Goal: Information Seeking & Learning: Learn about a topic

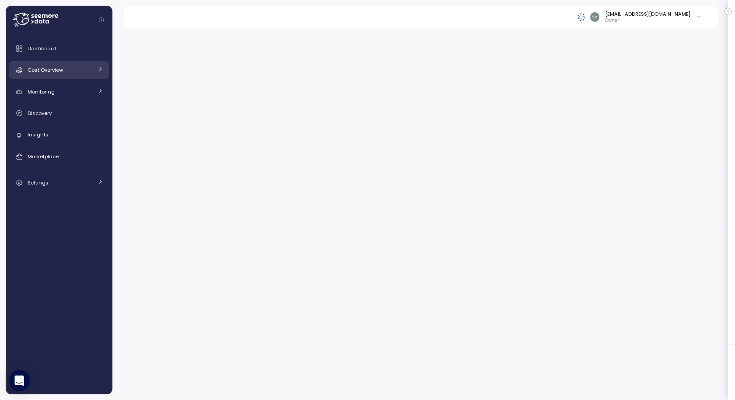
click at [47, 70] on span "Cost Overview" at bounding box center [45, 70] width 35 height 7
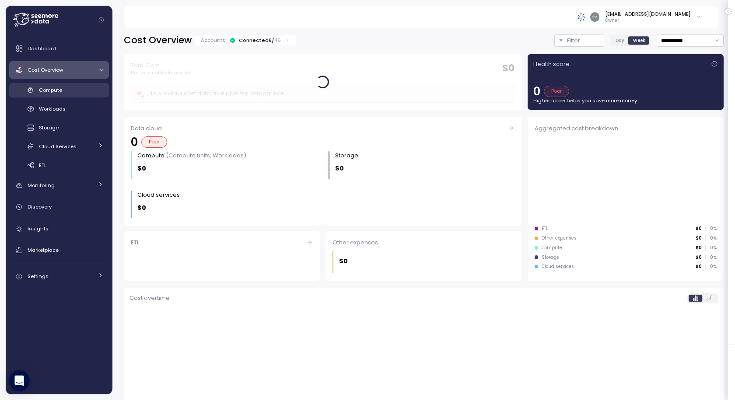
click at [55, 92] on span "Compute" at bounding box center [50, 90] width 23 height 7
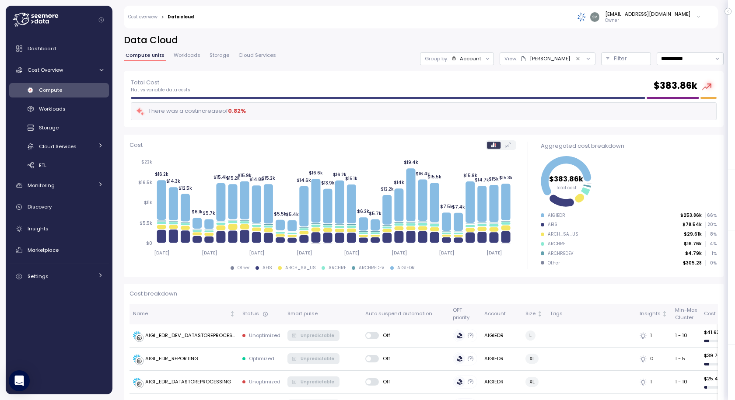
click at [481, 59] on div "Account" at bounding box center [470, 58] width 21 height 7
click at [542, 61] on div "COE" at bounding box center [545, 58] width 49 height 7
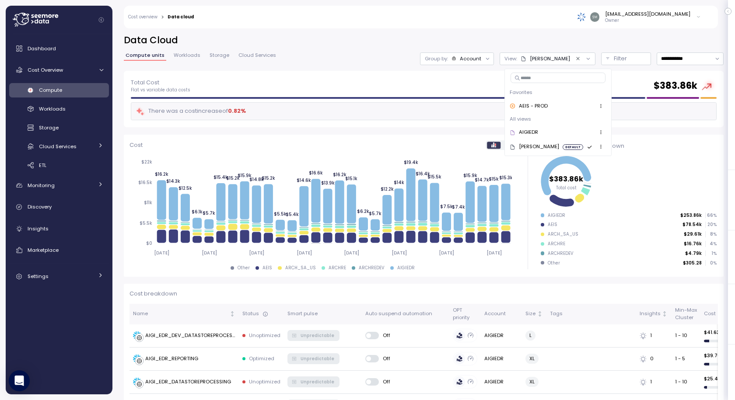
click at [476, 57] on div "Account" at bounding box center [470, 58] width 21 height 7
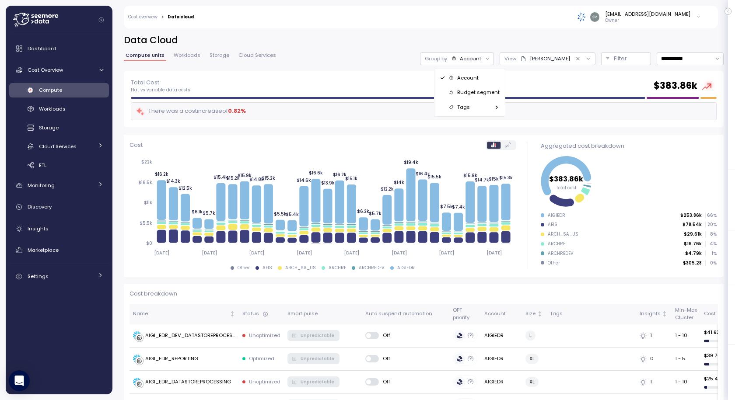
click at [584, 78] on div "Total Cost Flat vs variable data costs $ 383.86k" at bounding box center [424, 86] width 586 height 16
click at [575, 58] on icon "Clear value" at bounding box center [578, 59] width 6 height 6
click at [570, 58] on div at bounding box center [582, 59] width 25 height 12
click at [614, 56] on p "Filter" at bounding box center [620, 58] width 13 height 9
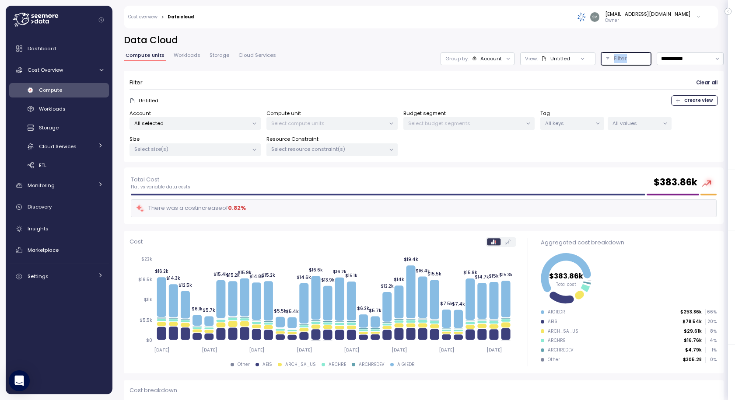
click at [216, 124] on p "All selected" at bounding box center [191, 123] width 114 height 7
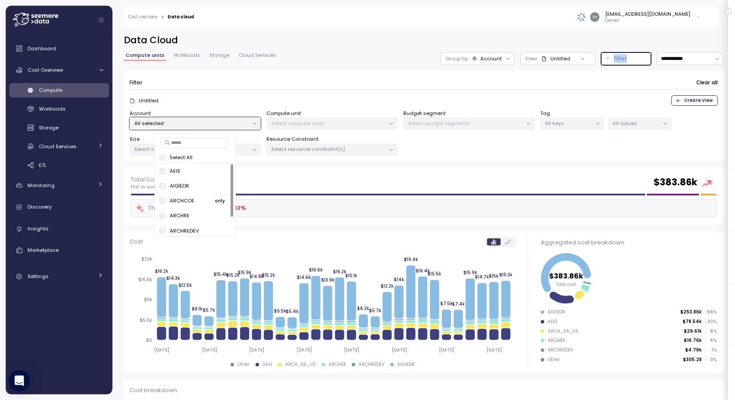
click at [218, 201] on span "only" at bounding box center [220, 201] width 10 height 10
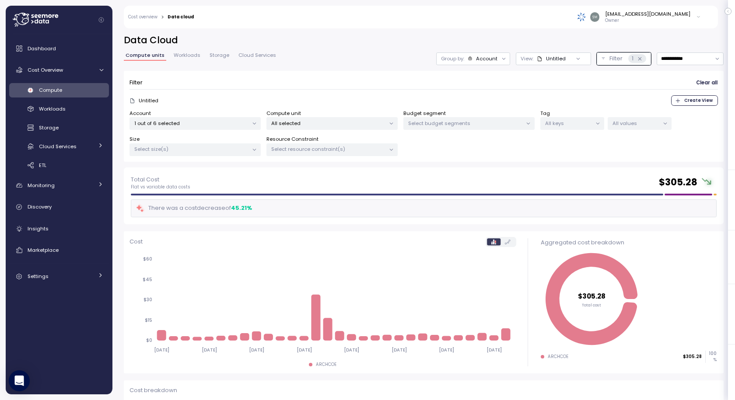
click at [323, 181] on div "Total Cost Flat vs variable data costs $ 305.28" at bounding box center [424, 183] width 586 height 16
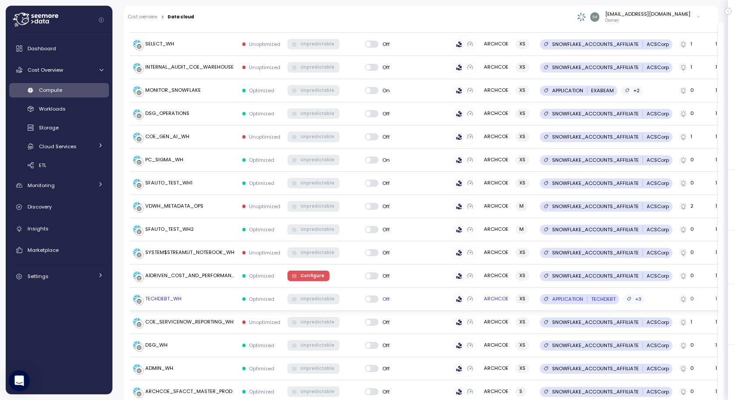
scroll to position [306, 0]
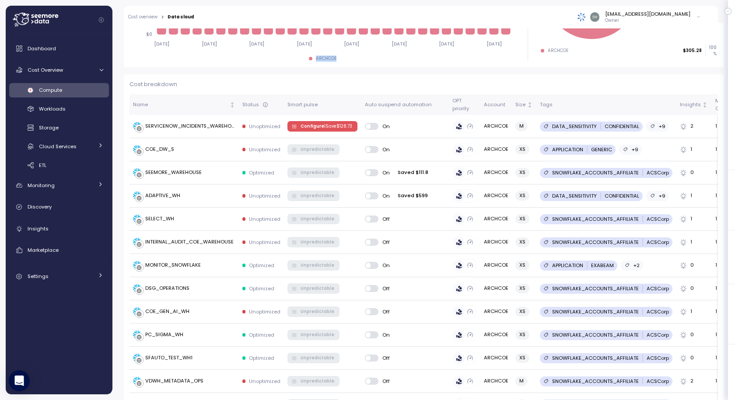
drag, startPoint x: 314, startPoint y: 60, endPoint x: 340, endPoint y: 58, distance: 25.9
click at [340, 58] on div "ARCHCOE" at bounding box center [323, 59] width 387 height 6
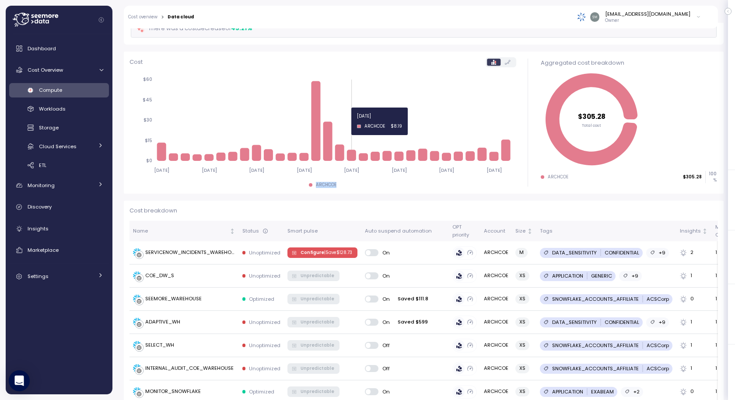
scroll to position [175, 0]
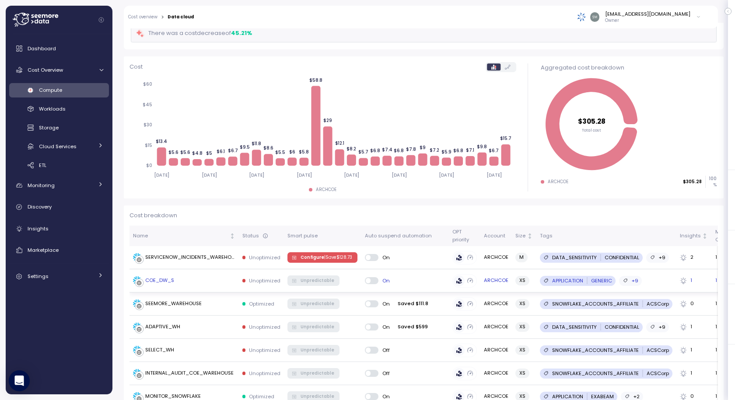
click at [154, 279] on div "COE_DW_S" at bounding box center [159, 281] width 29 height 8
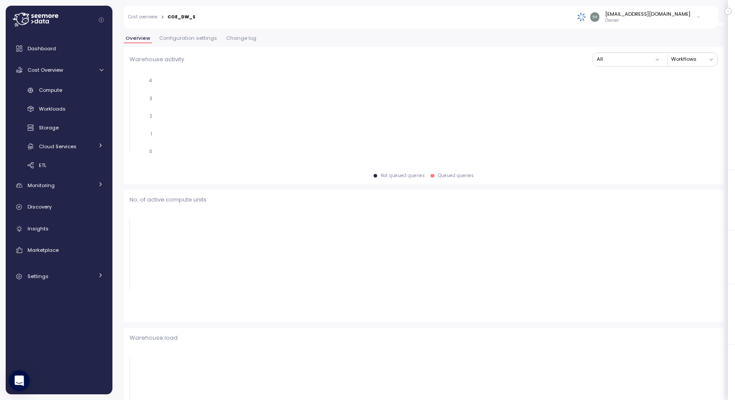
scroll to position [176, 0]
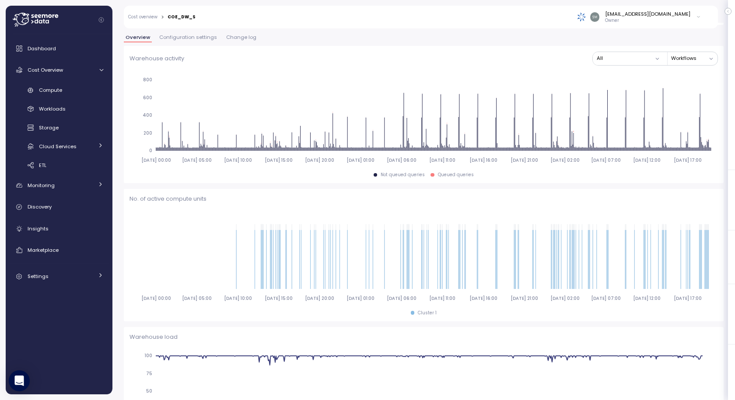
click at [243, 38] on span "Change log" at bounding box center [241, 37] width 30 height 5
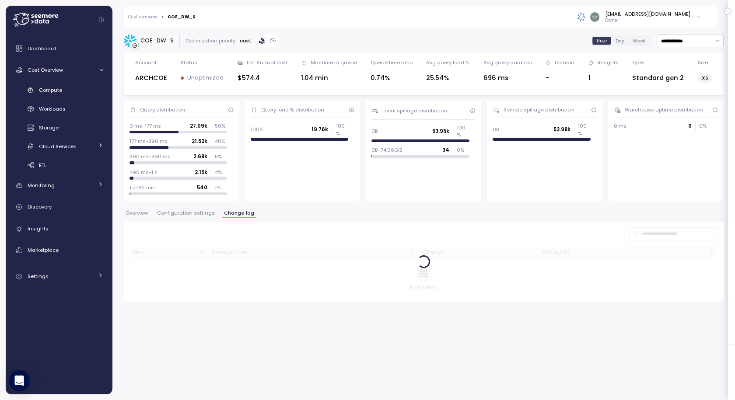
click at [243, 38] on p "cost" at bounding box center [246, 40] width 12 height 7
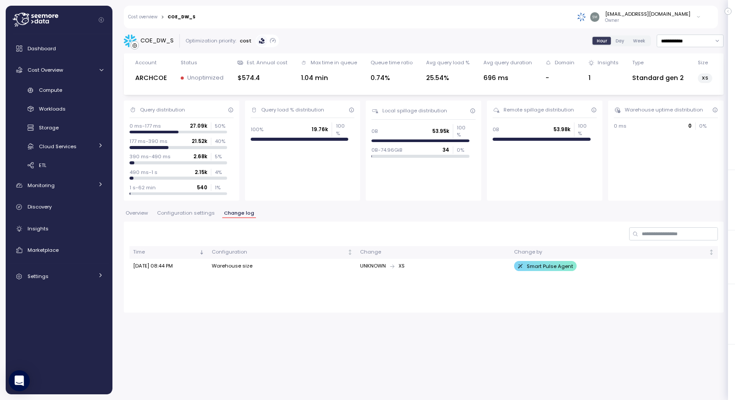
click at [211, 39] on div "Optimization priority:" at bounding box center [211, 40] width 51 height 7
click at [189, 211] on span "Configuration settings" at bounding box center [186, 213] width 58 height 5
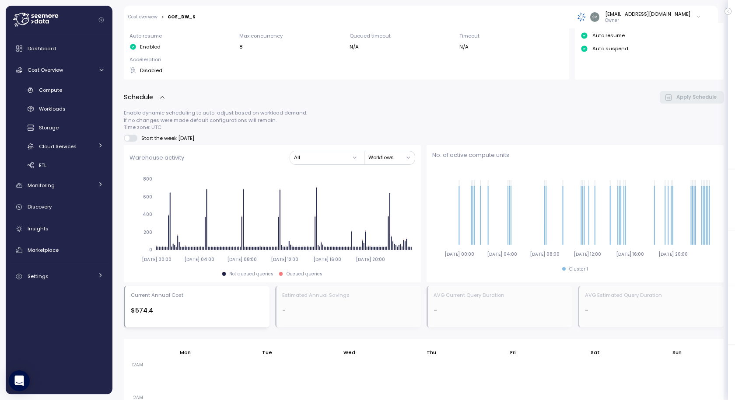
scroll to position [88, 0]
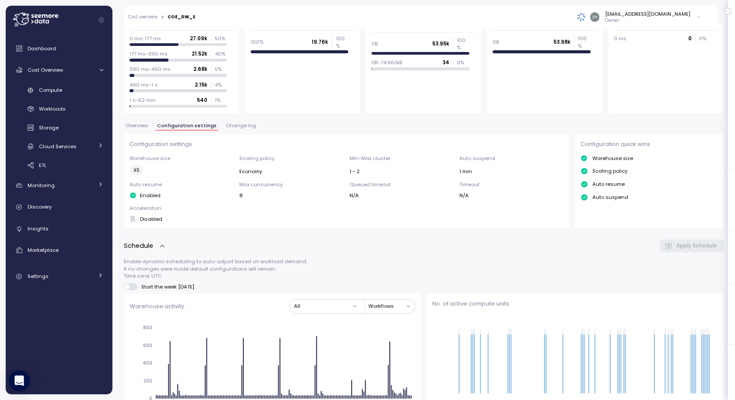
click at [234, 124] on span "Change log" at bounding box center [241, 125] width 30 height 5
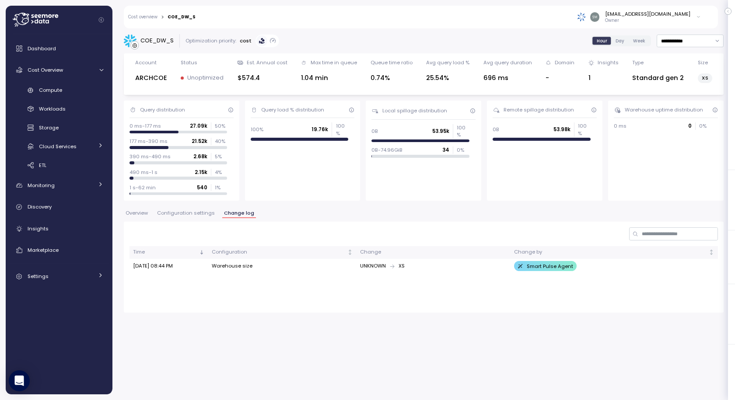
click at [147, 19] on link "Cost overview" at bounding box center [142, 17] width 29 height 4
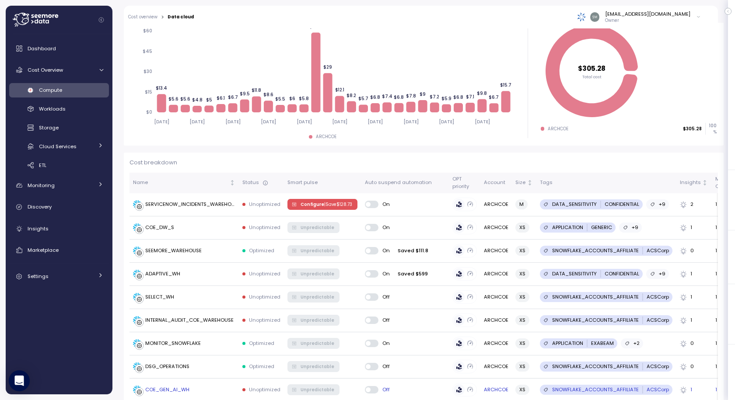
scroll to position [219, 0]
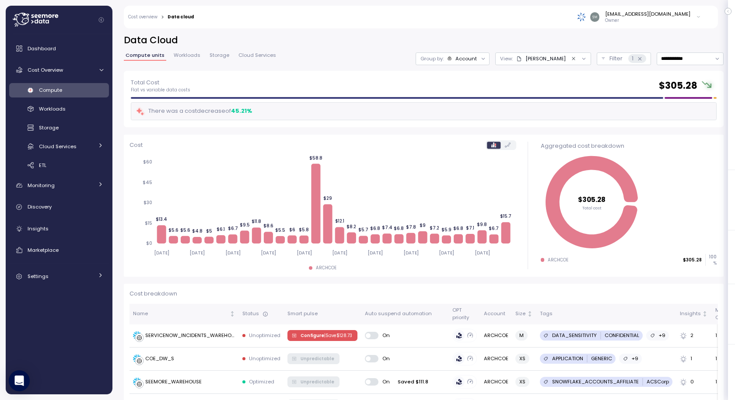
click at [571, 60] on icon "Clear value" at bounding box center [574, 59] width 6 height 6
click at [610, 58] on p "Filter" at bounding box center [616, 58] width 13 height 9
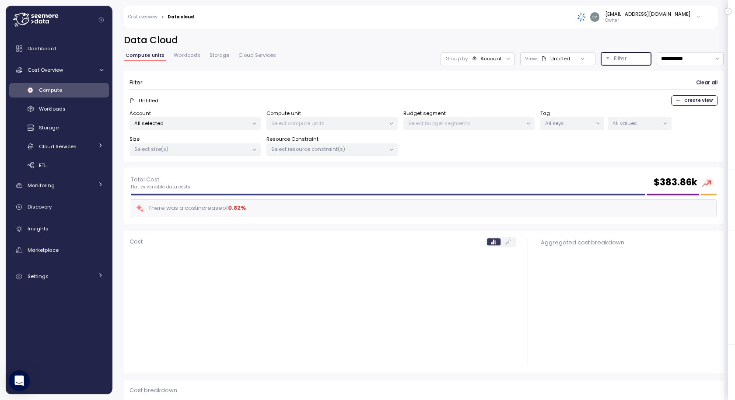
click at [189, 126] on p "All selected" at bounding box center [191, 123] width 114 height 7
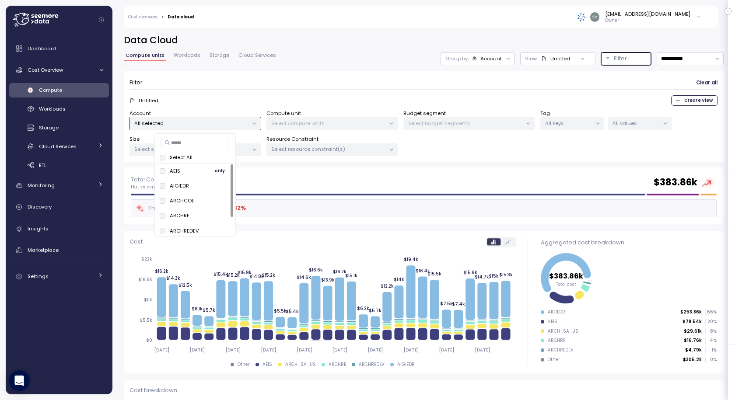
click at [196, 171] on div "AEIS only" at bounding box center [195, 171] width 71 height 11
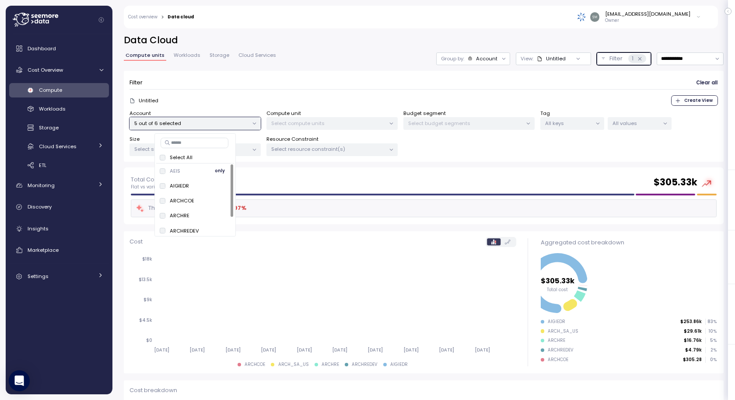
click at [216, 169] on span "only" at bounding box center [220, 171] width 10 height 10
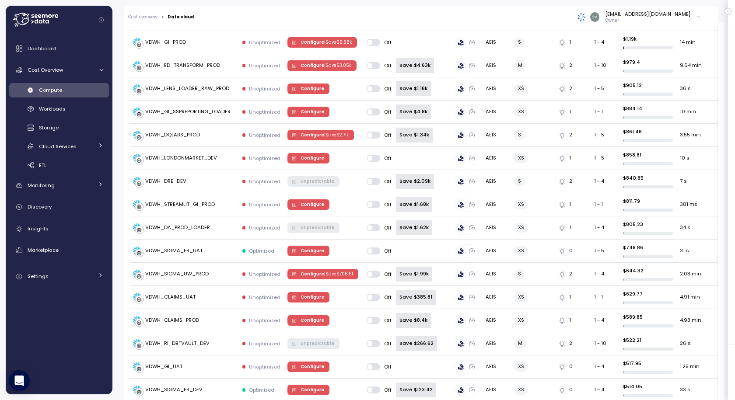
scroll to position [832, 0]
click at [186, 299] on div "VDWH_CLAIMS_UAT" at bounding box center [170, 297] width 50 height 8
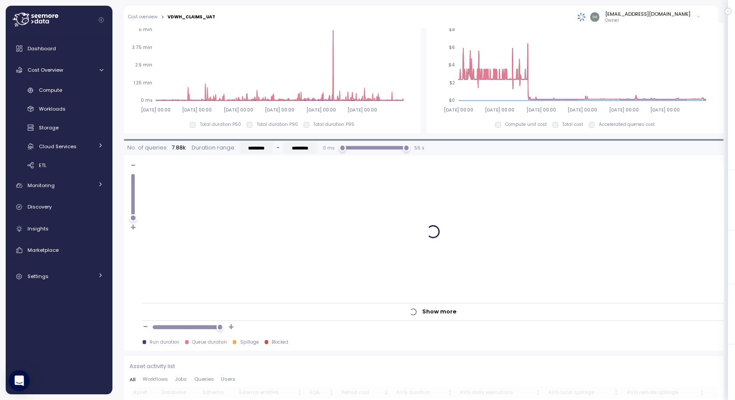
scroll to position [688, 0]
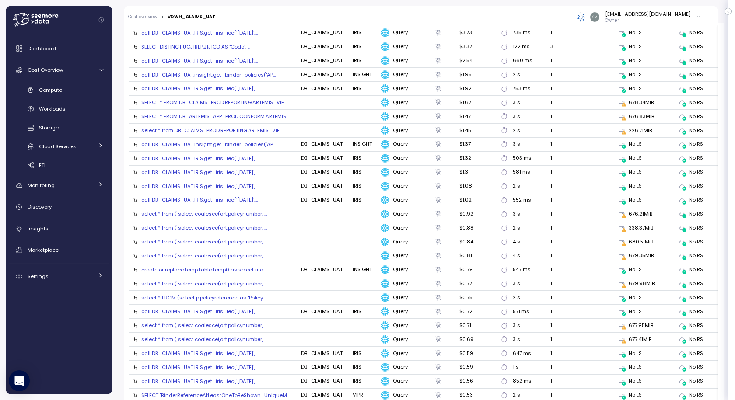
scroll to position [735, 0]
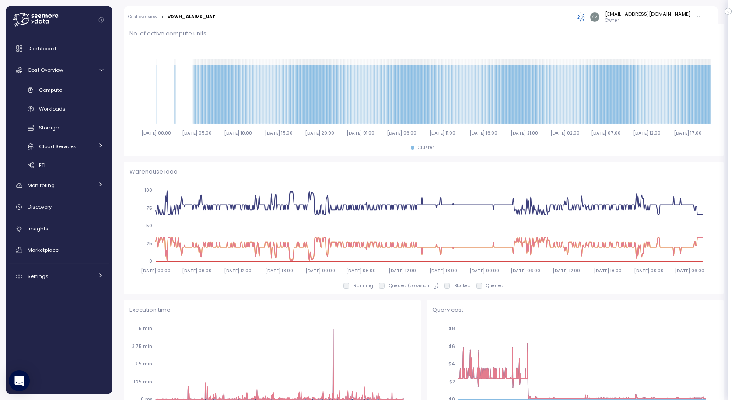
scroll to position [0, 0]
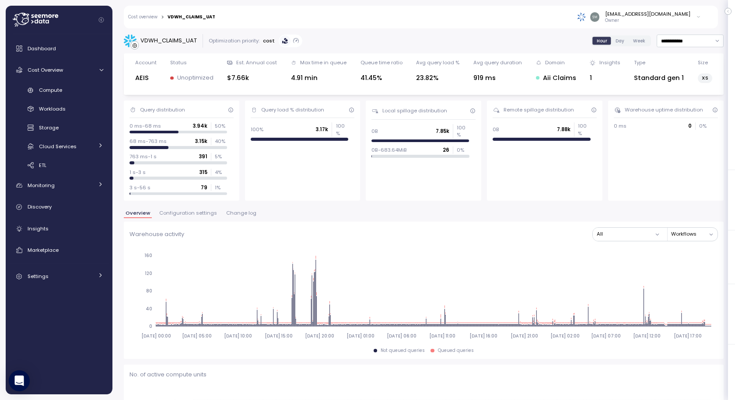
click at [226, 211] on span "Change log" at bounding box center [241, 213] width 30 height 5
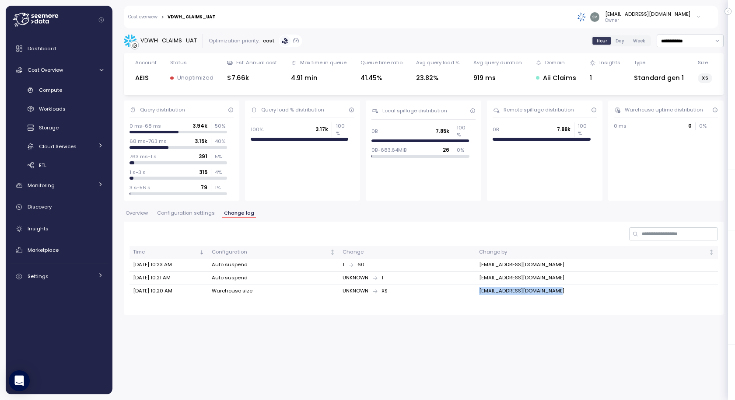
drag, startPoint x: 471, startPoint y: 291, endPoint x: 567, endPoint y: 292, distance: 95.4
click at [567, 292] on td "[EMAIL_ADDRESS][DOMAIN_NAME]" at bounding box center [596, 291] width 243 height 13
copy td "[EMAIL_ADDRESS][DOMAIN_NAME]"
click at [133, 211] on span "Overview" at bounding box center [137, 213] width 22 height 5
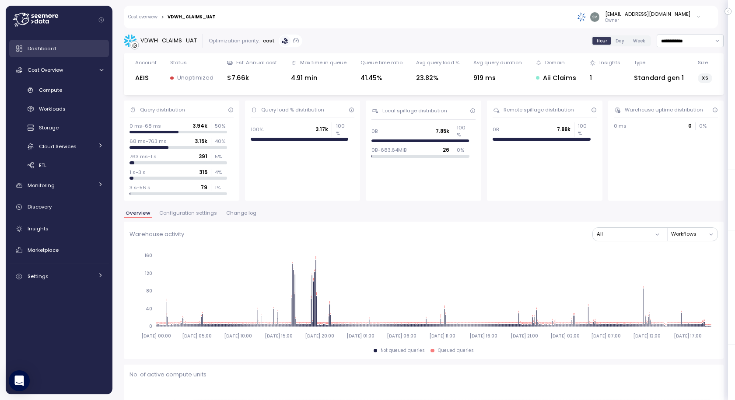
click at [49, 48] on span "Dashboard" at bounding box center [42, 48] width 28 height 7
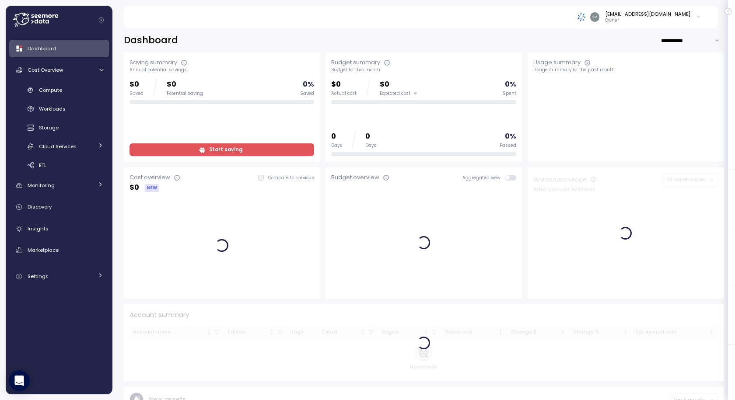
click at [624, 20] on p "Owner" at bounding box center [647, 21] width 85 height 6
click at [621, 54] on label "Domains" at bounding box center [655, 53] width 82 height 8
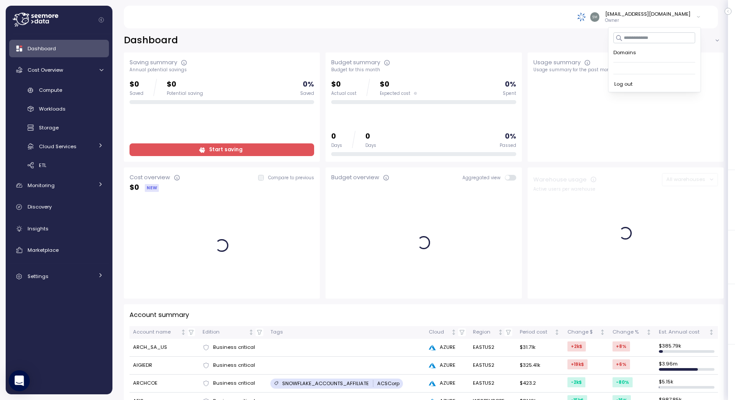
click at [393, 35] on div "**********" at bounding box center [424, 40] width 600 height 13
